Goal: Task Accomplishment & Management: Use online tool/utility

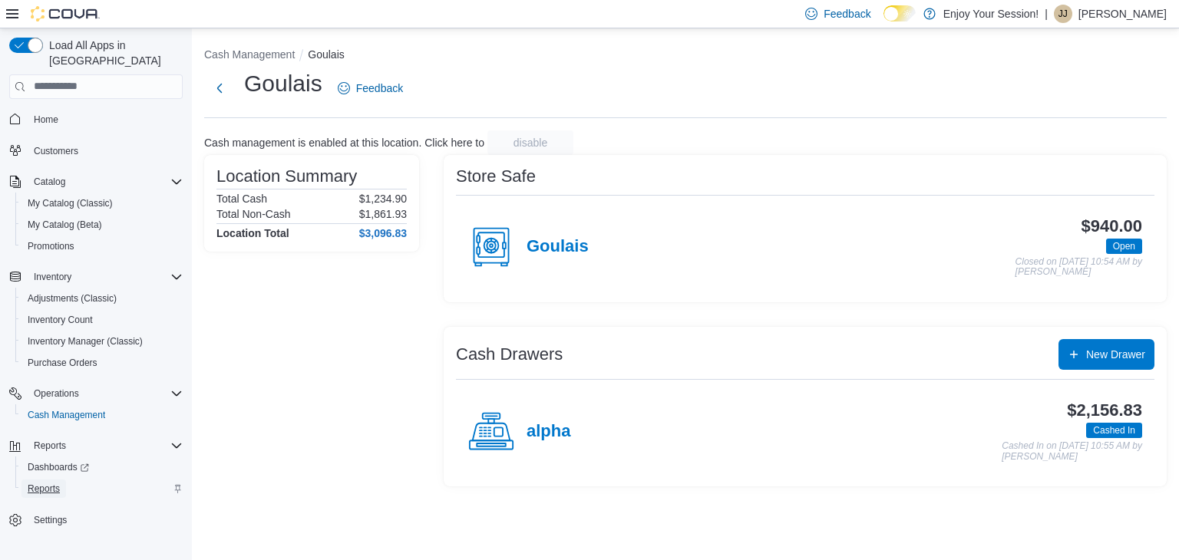
click at [41, 480] on span "Reports" at bounding box center [44, 489] width 32 height 18
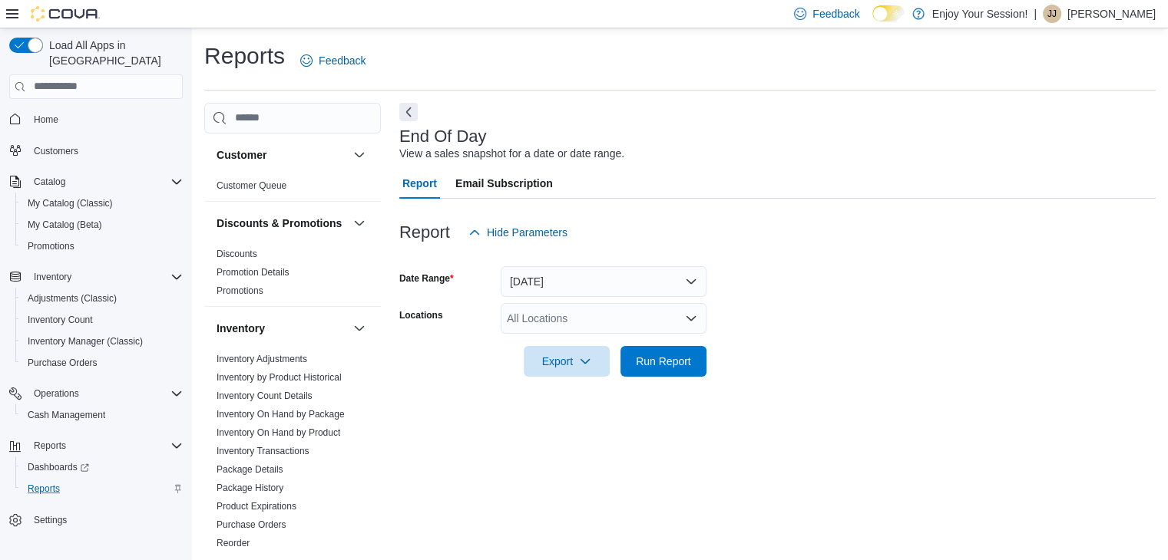
scroll to position [5, 0]
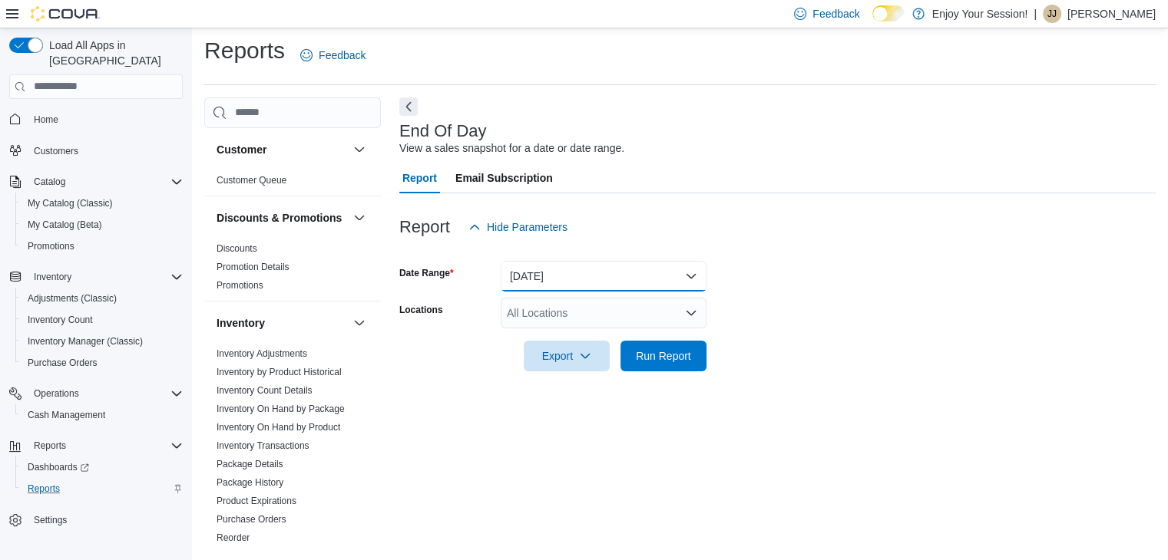
click at [692, 273] on button "Today" at bounding box center [604, 276] width 206 height 31
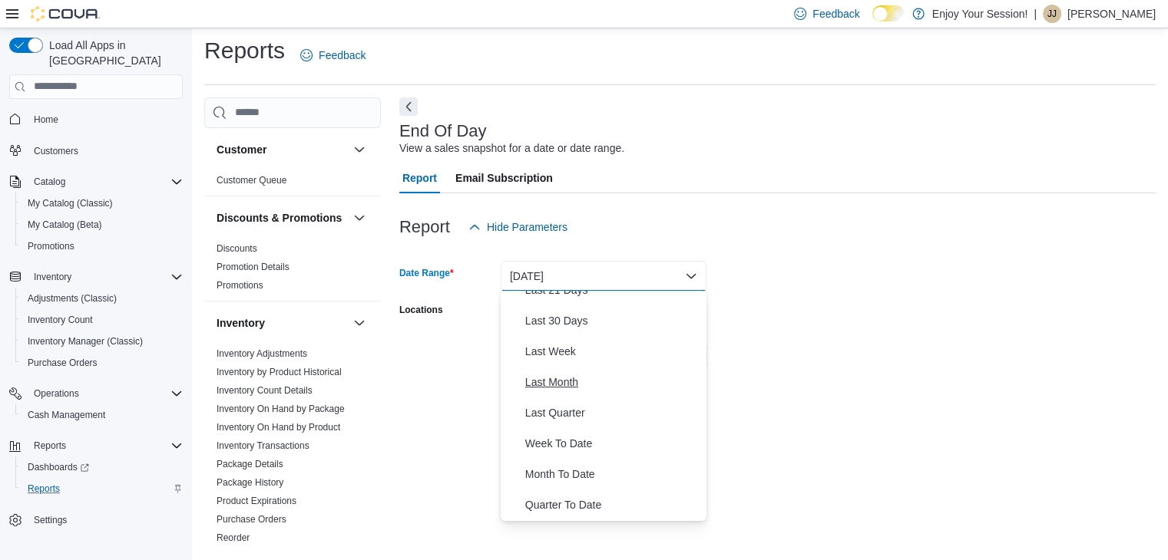
scroll to position [230, 0]
click at [560, 438] on span "Month To Date" at bounding box center [612, 444] width 175 height 18
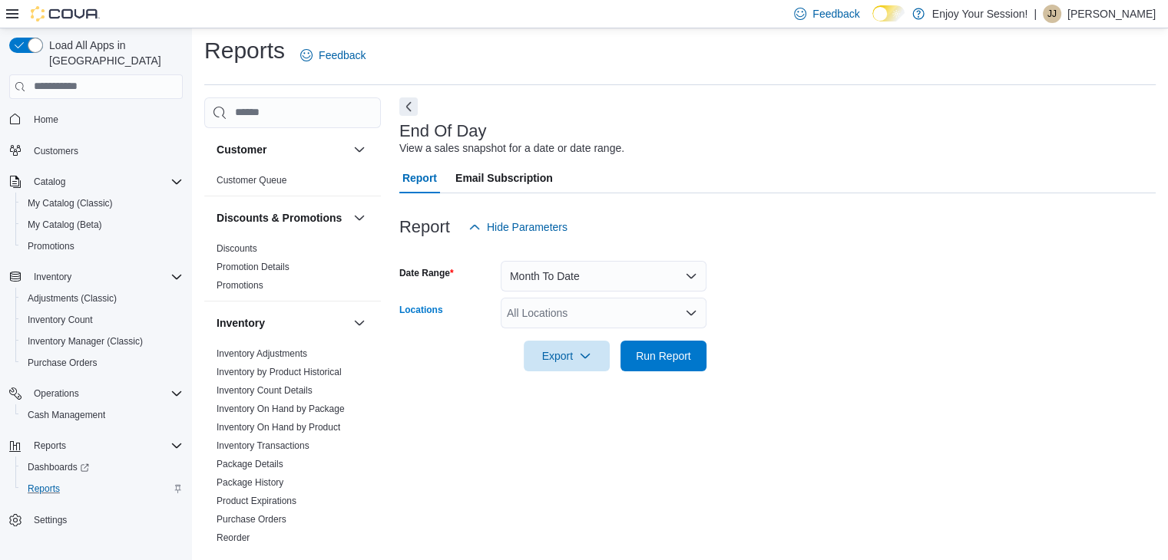
click at [688, 311] on icon "Open list of options" at bounding box center [690, 312] width 9 height 5
click at [688, 312] on icon "Open list of options" at bounding box center [690, 312] width 9 height 5
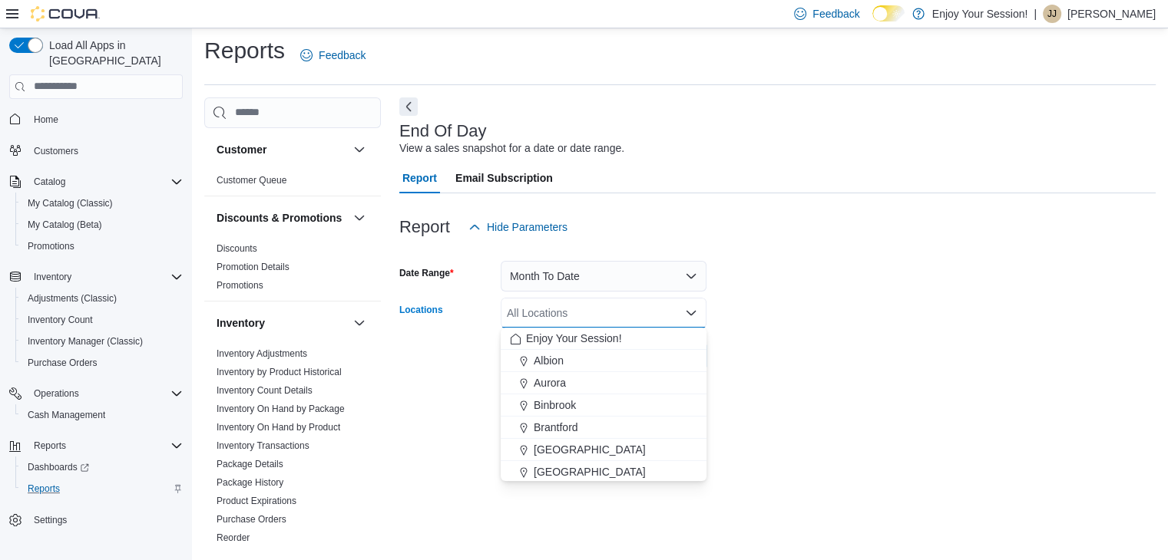
scroll to position [154, 0]
click at [547, 402] on span "Goulais" at bounding box center [552, 407] width 36 height 15
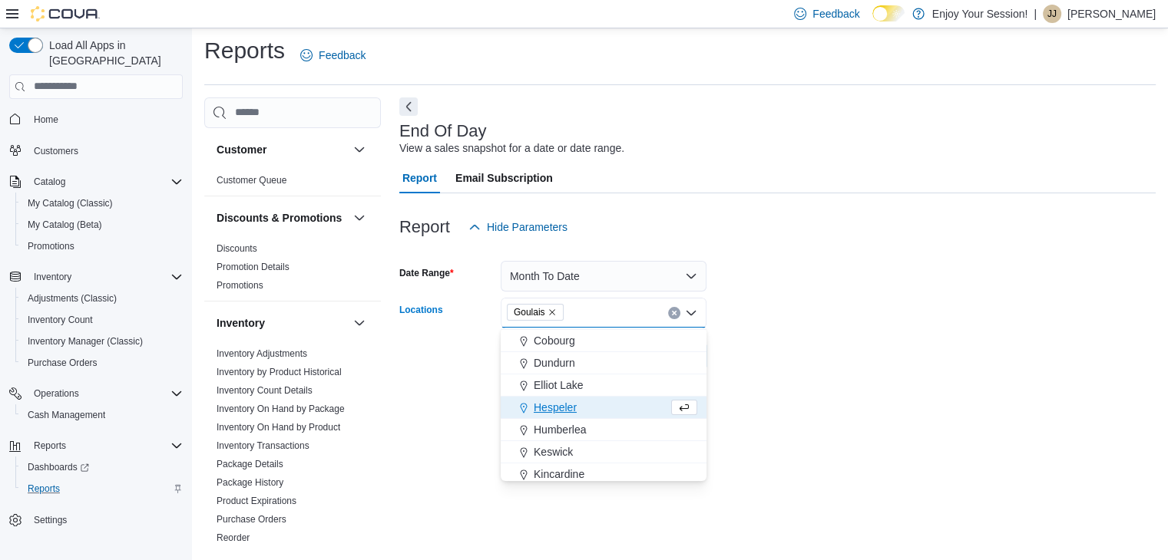
click at [826, 315] on form "Date Range Month To Date Locations Goulais Combo box. Selected. Goulais. Press …" at bounding box center [777, 307] width 756 height 129
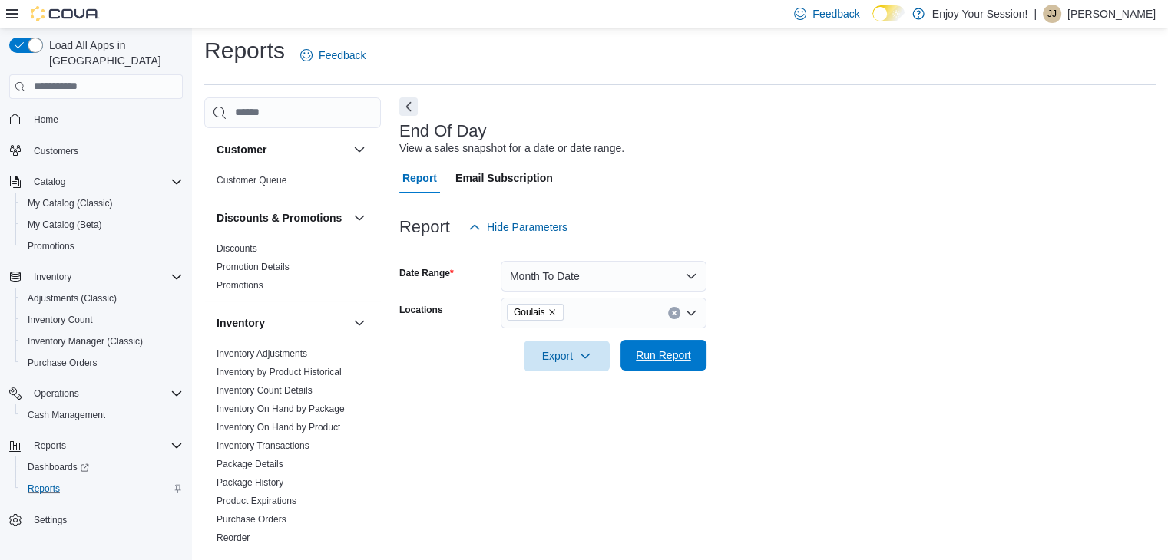
click at [675, 359] on span "Run Report" at bounding box center [663, 355] width 55 height 15
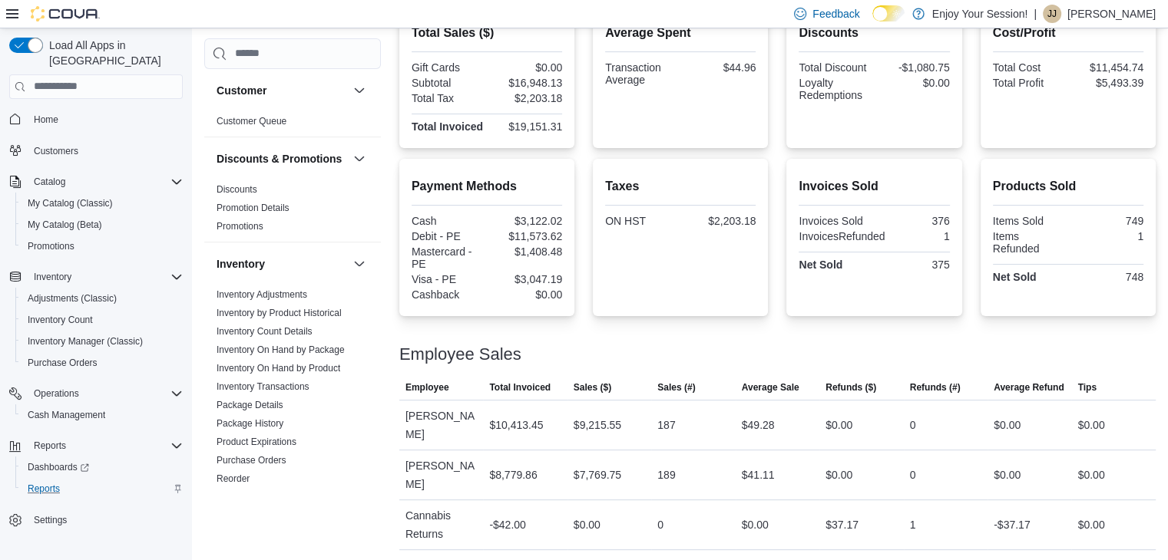
scroll to position [392, 0]
click at [86, 409] on span "Cash Management" at bounding box center [67, 415] width 78 height 12
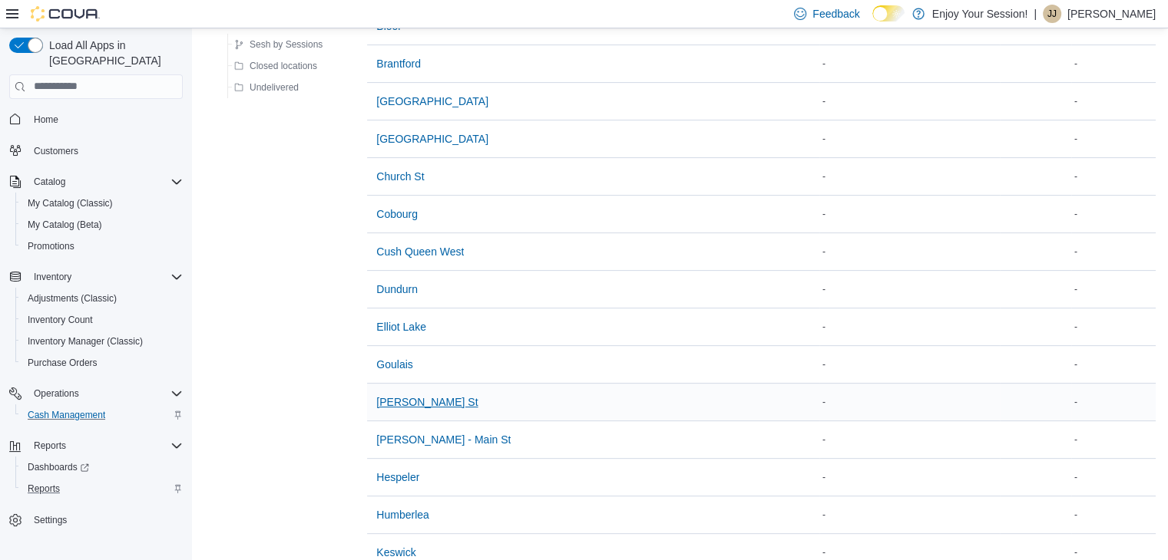
scroll to position [461, 0]
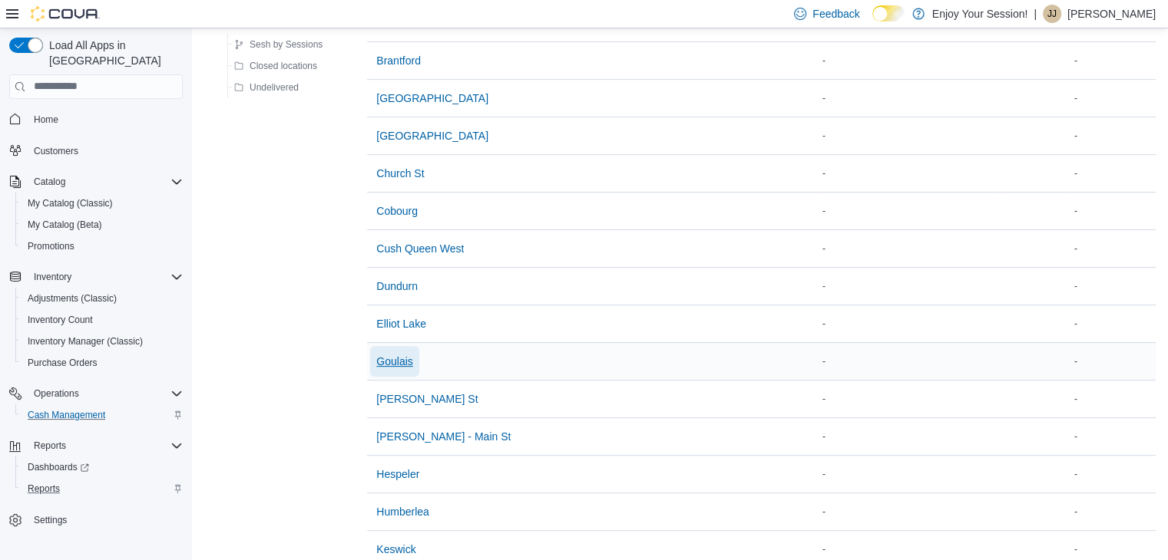
click at [398, 359] on span "Goulais" at bounding box center [394, 361] width 36 height 15
